Goal: Transaction & Acquisition: Obtain resource

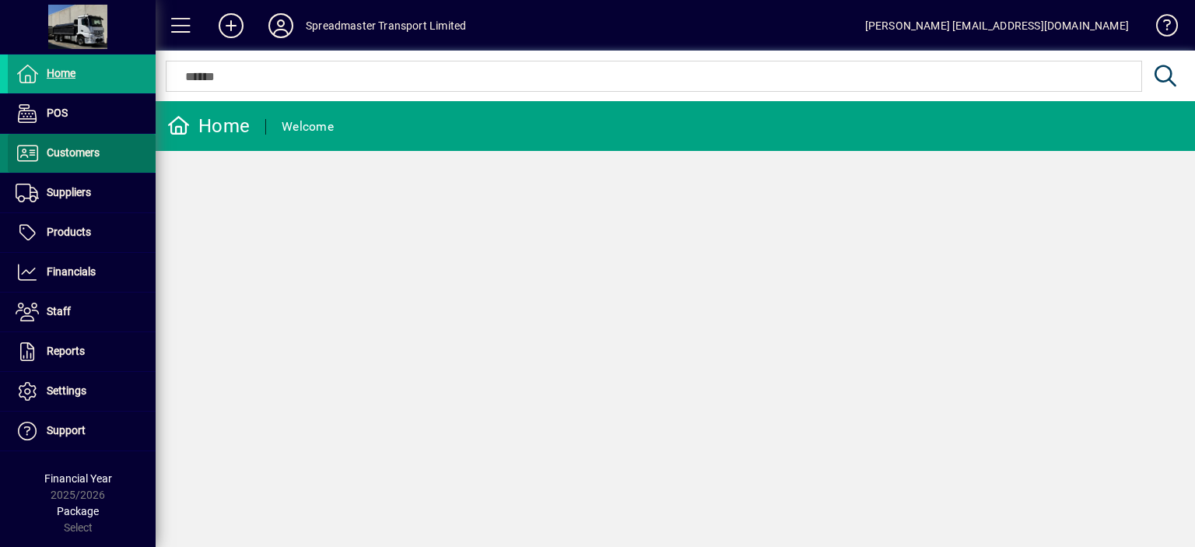
click at [79, 152] on span "Customers" at bounding box center [73, 152] width 53 height 12
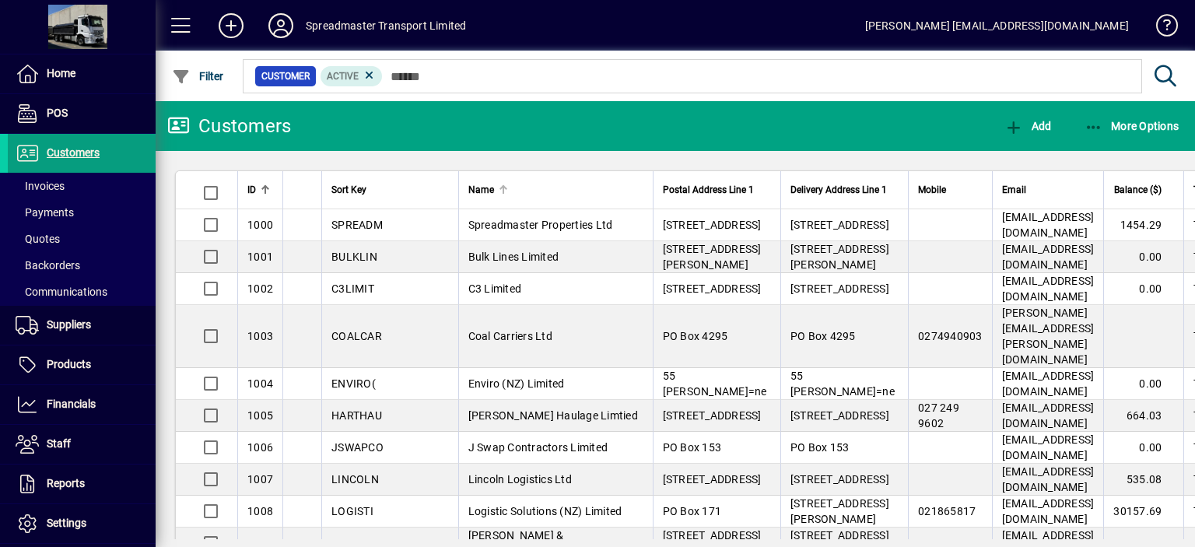
click at [503, 188] on div at bounding box center [504, 190] width 2 height 8
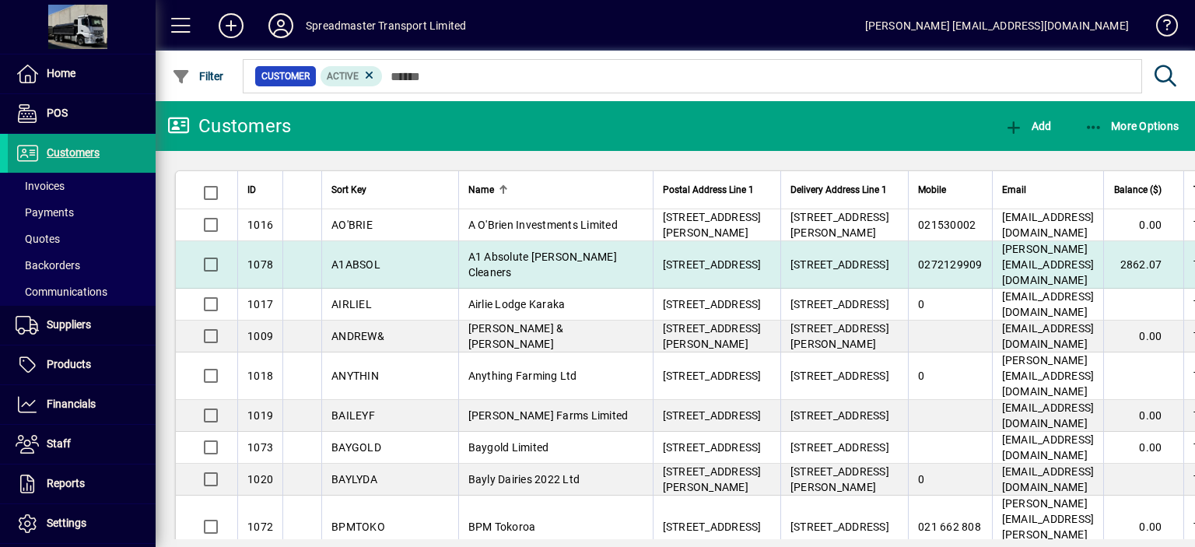
click at [475, 252] on span "A1 Absolute [PERSON_NAME] Cleaners" at bounding box center [543, 265] width 149 height 28
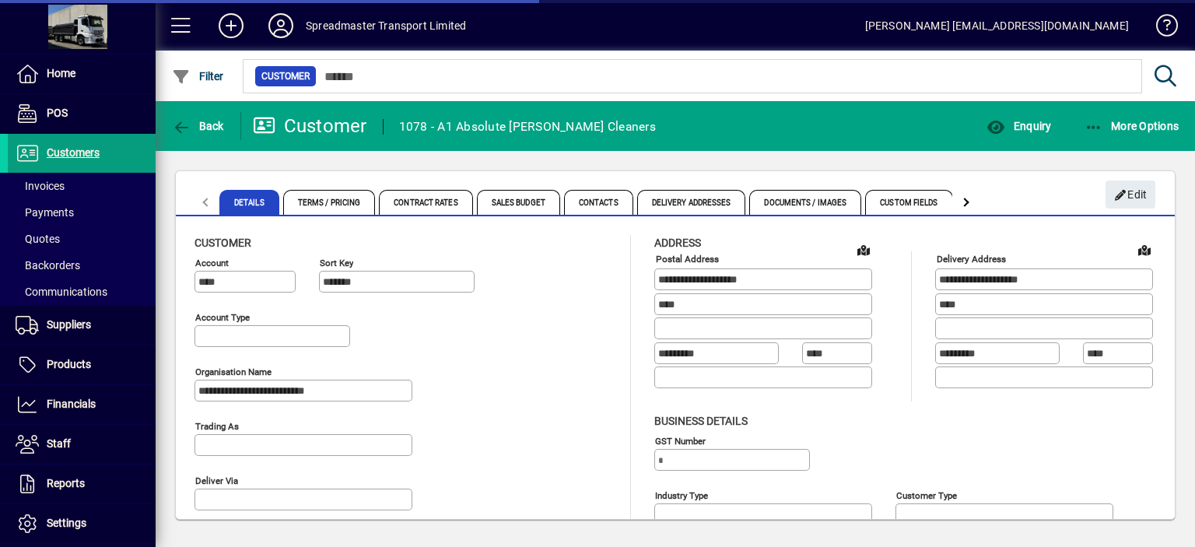
type input "**********"
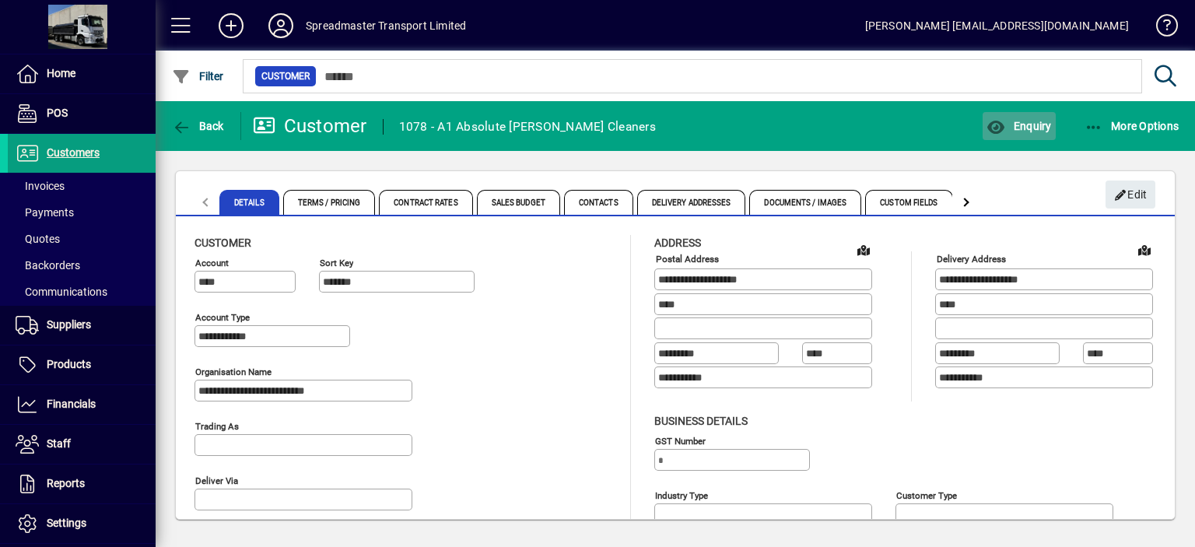
click at [1030, 127] on span "Enquiry" at bounding box center [1019, 126] width 65 height 12
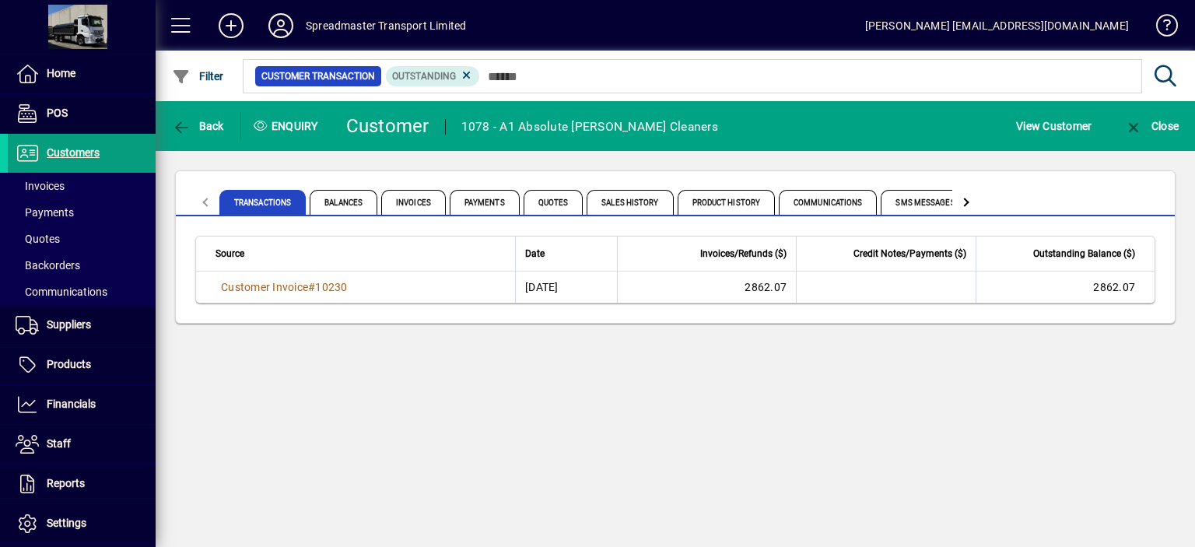
click at [327, 286] on span "10230" at bounding box center [331, 287] width 32 height 12
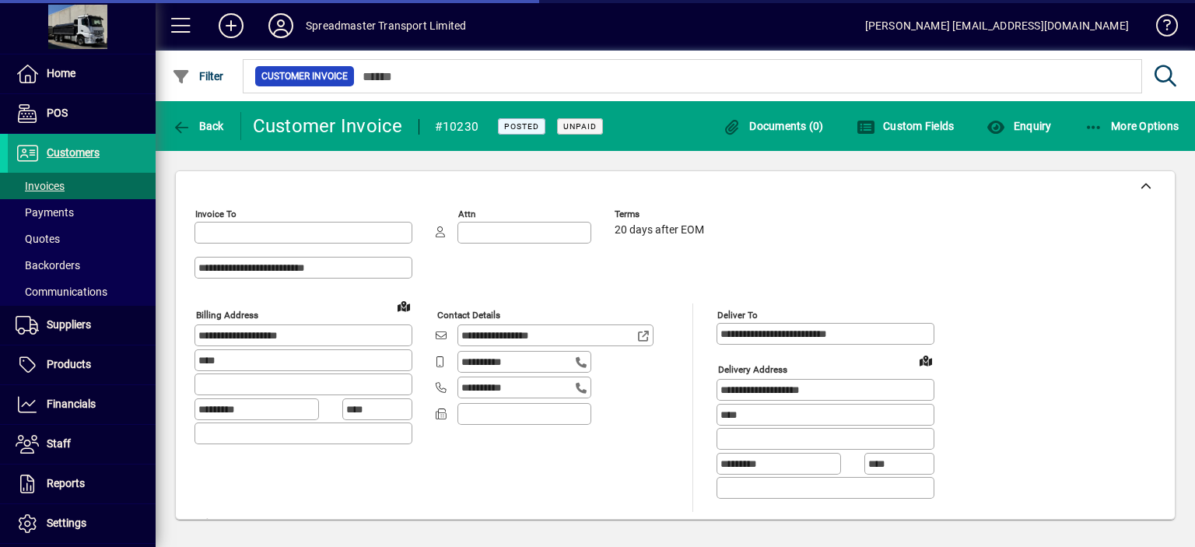
type input "**********"
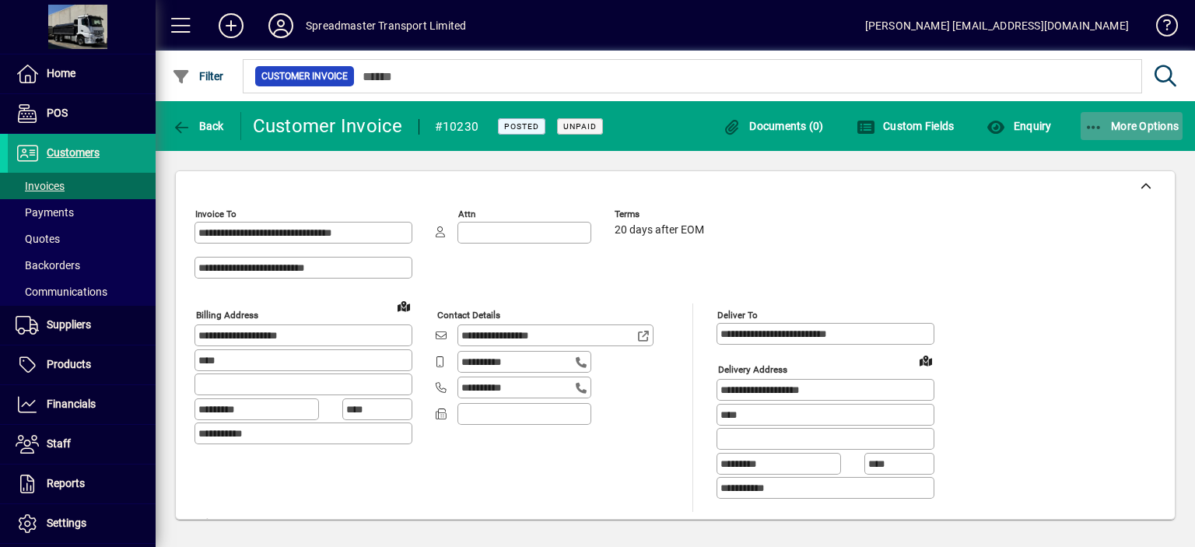
click at [1115, 127] on span "More Options" at bounding box center [1132, 126] width 95 height 12
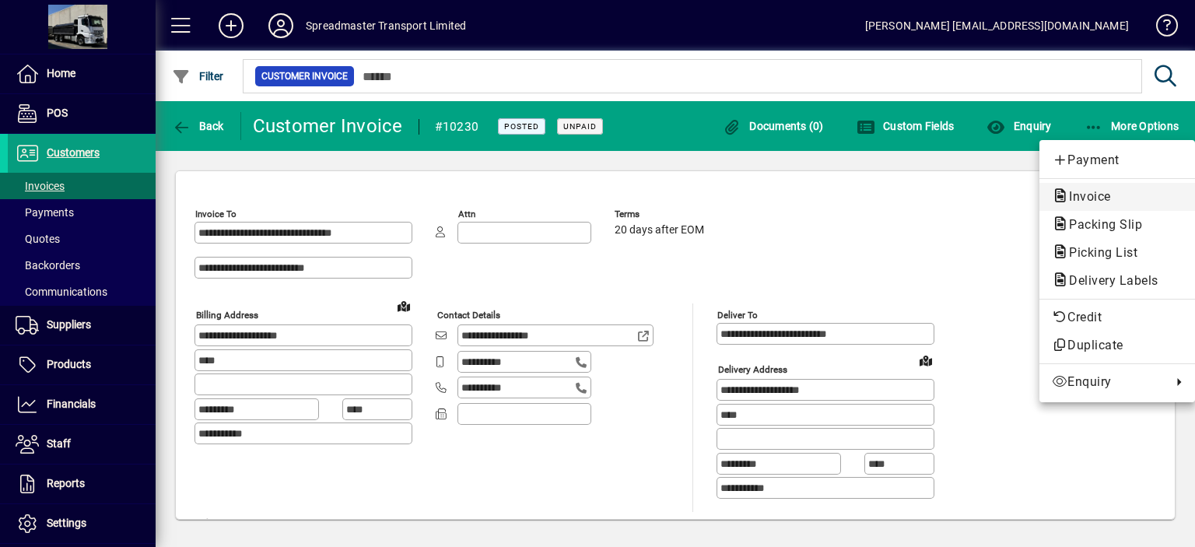
click at [1101, 196] on span "Invoice" at bounding box center [1085, 196] width 67 height 15
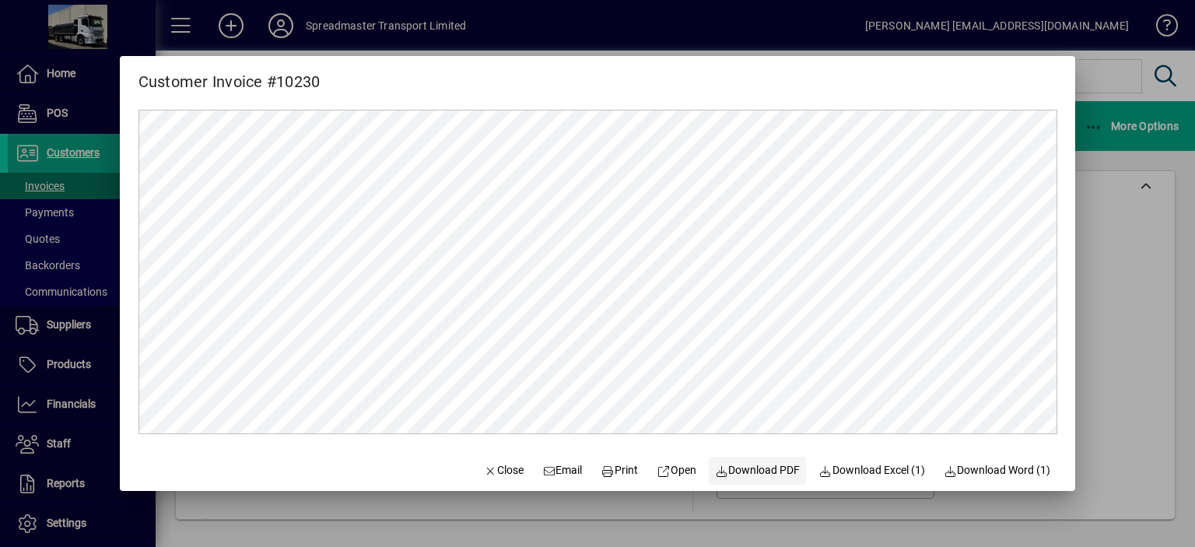
click at [757, 469] on span "Download PDF" at bounding box center [758, 470] width 86 height 16
click at [492, 469] on span "Close" at bounding box center [503, 470] width 40 height 16
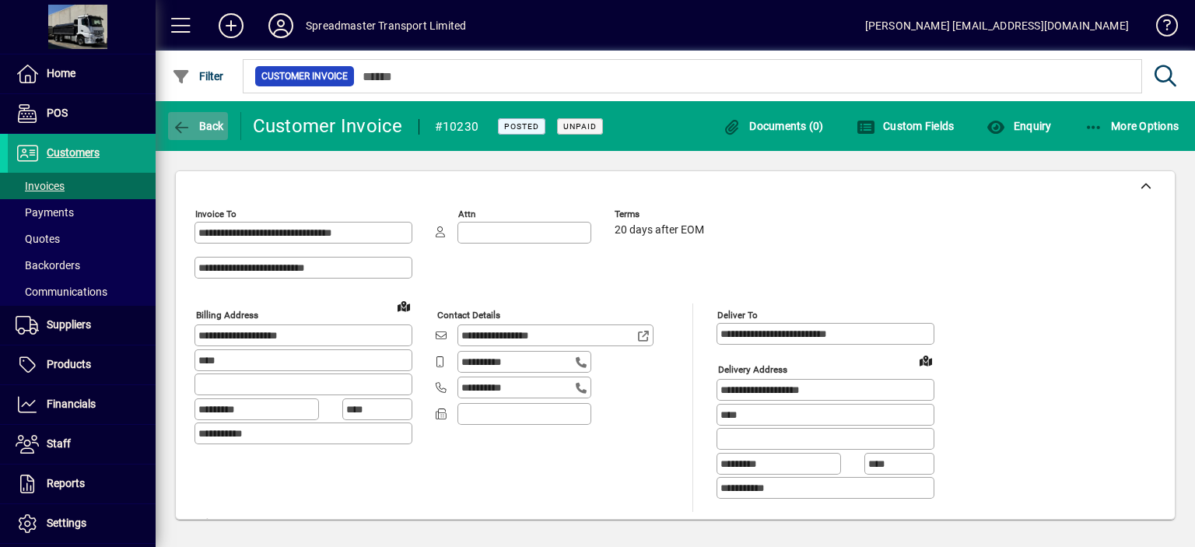
click at [209, 127] on span "Back" at bounding box center [198, 126] width 52 height 12
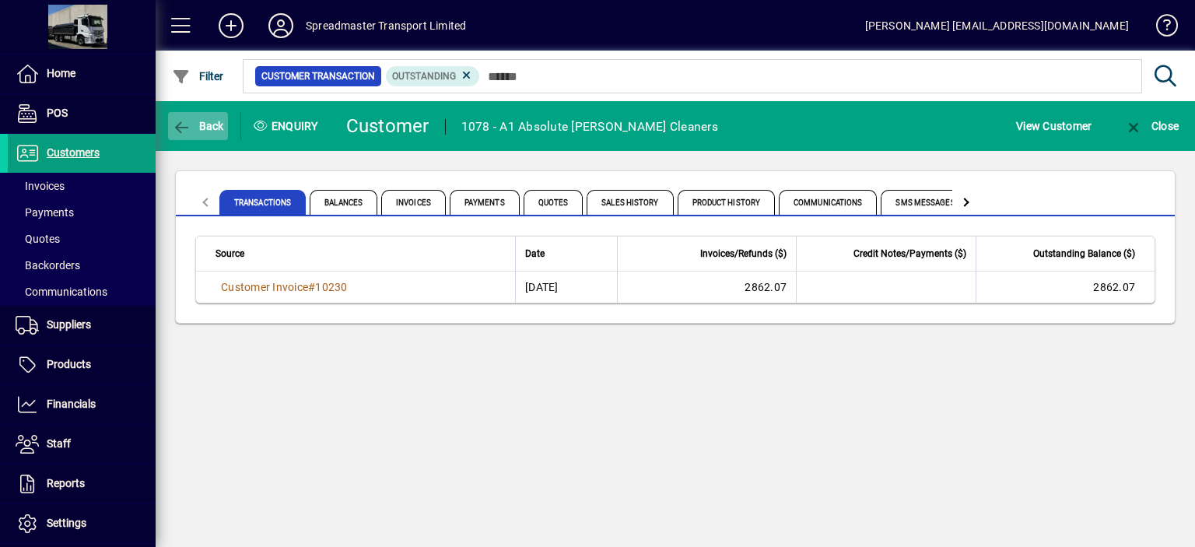
click at [209, 126] on span "Back" at bounding box center [198, 126] width 52 height 12
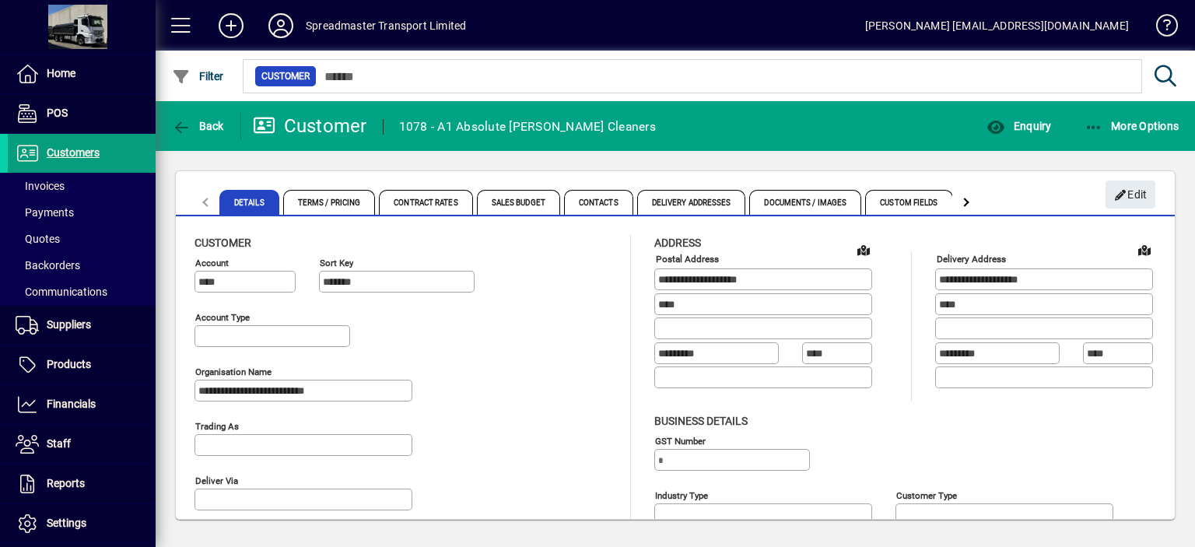
type input "**********"
click at [209, 126] on span "Back" at bounding box center [198, 126] width 52 height 12
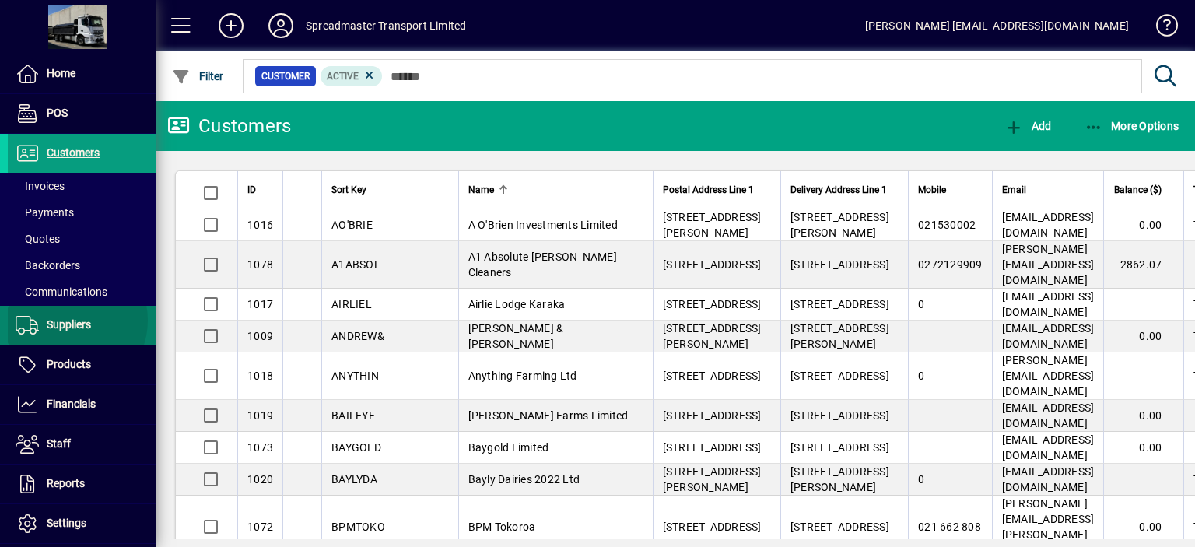
click at [67, 320] on span "Suppliers" at bounding box center [69, 324] width 44 height 12
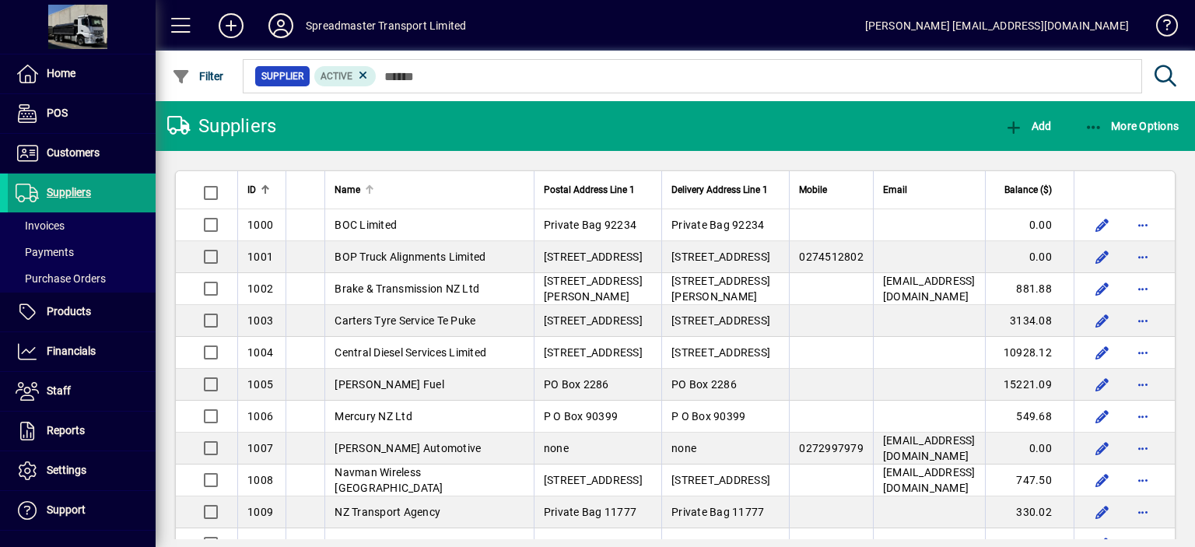
click at [370, 187] on div at bounding box center [372, 187] width 5 height 5
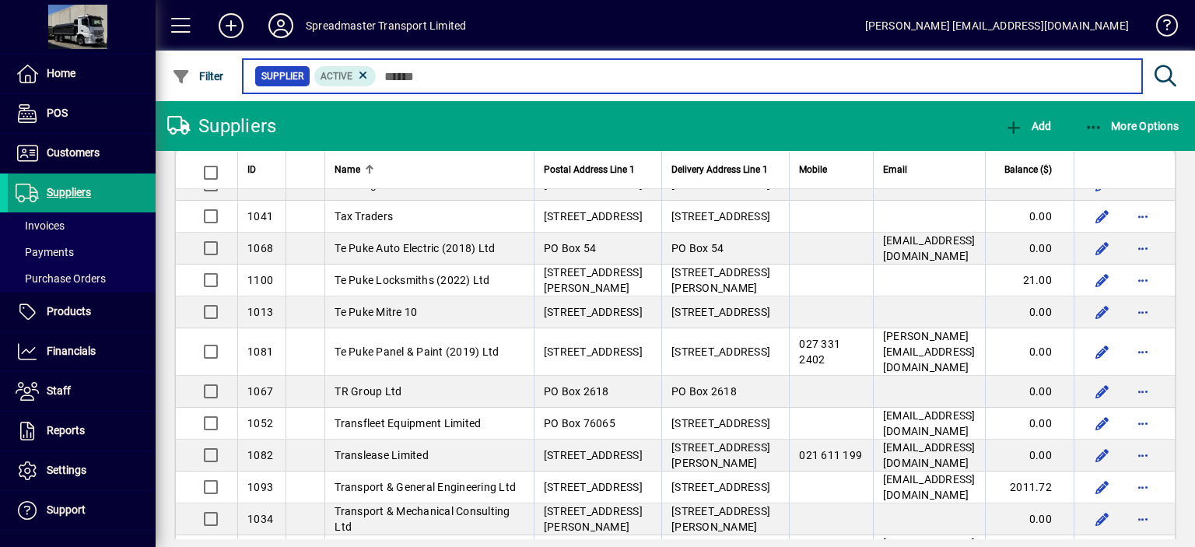
scroll to position [2394, 0]
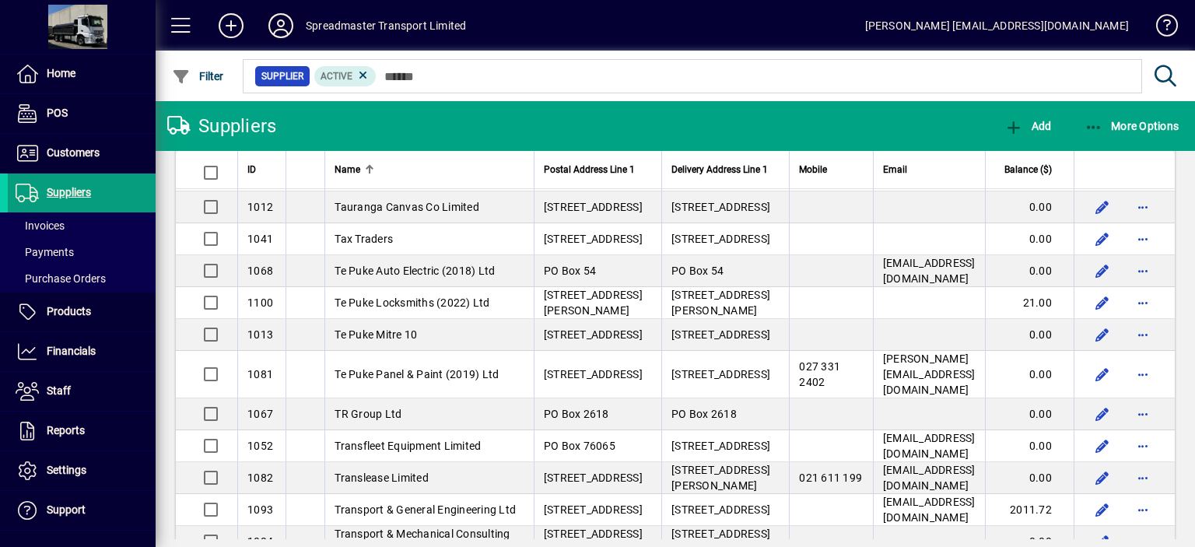
click at [285, 23] on icon at bounding box center [280, 25] width 31 height 25
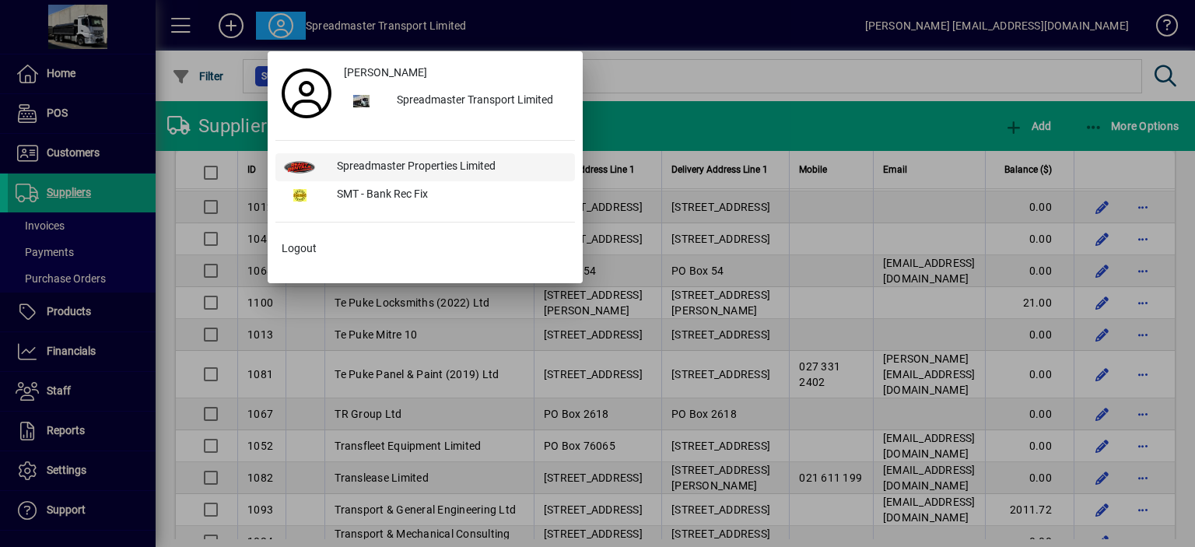
click at [437, 167] on div "Spreadmaster Properties Limited" at bounding box center [450, 167] width 251 height 28
